Goal: Information Seeking & Learning: Learn about a topic

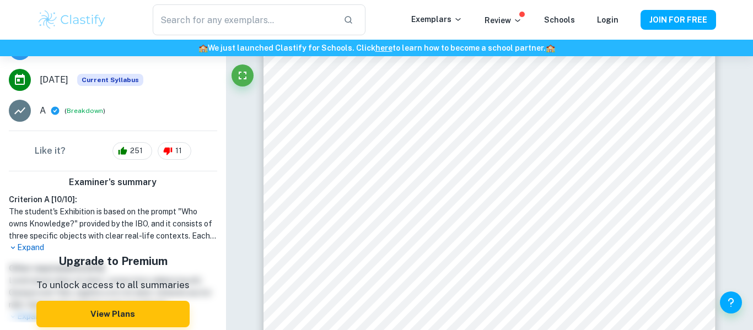
scroll to position [186, 0]
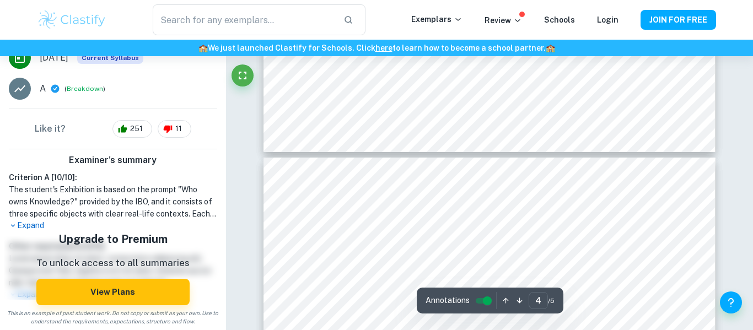
type input "3"
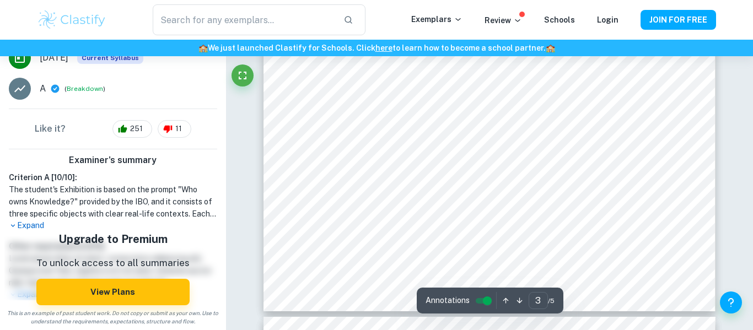
scroll to position [1825, 0]
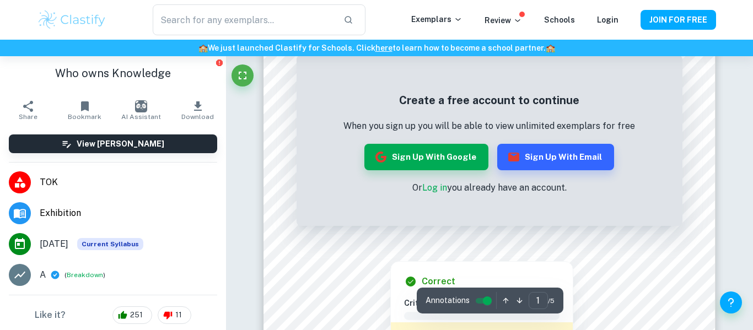
scroll to position [337, 0]
